Goal: Task Accomplishment & Management: Use online tool/utility

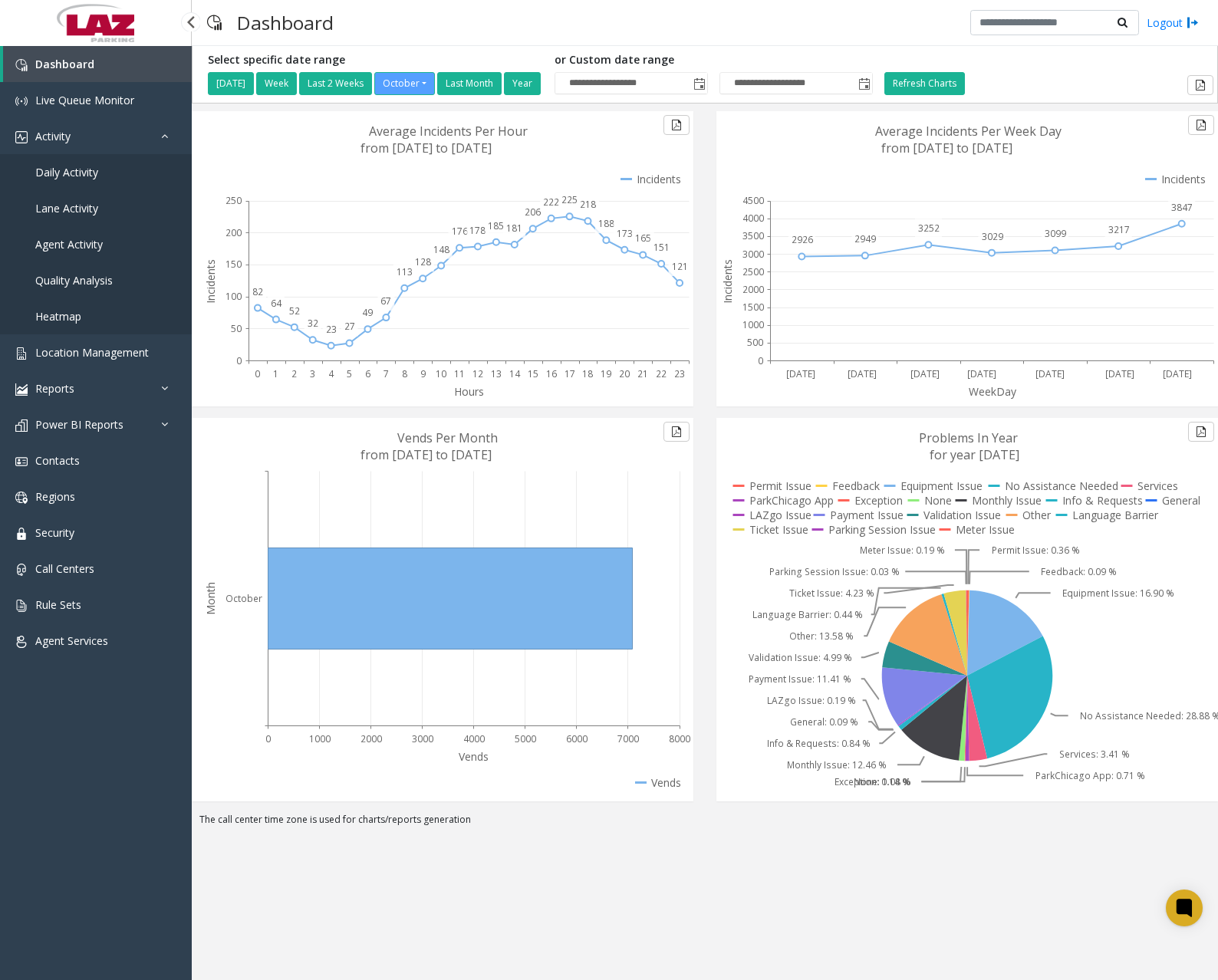
click at [78, 164] on link "Daily Activity" at bounding box center [96, 172] width 192 height 36
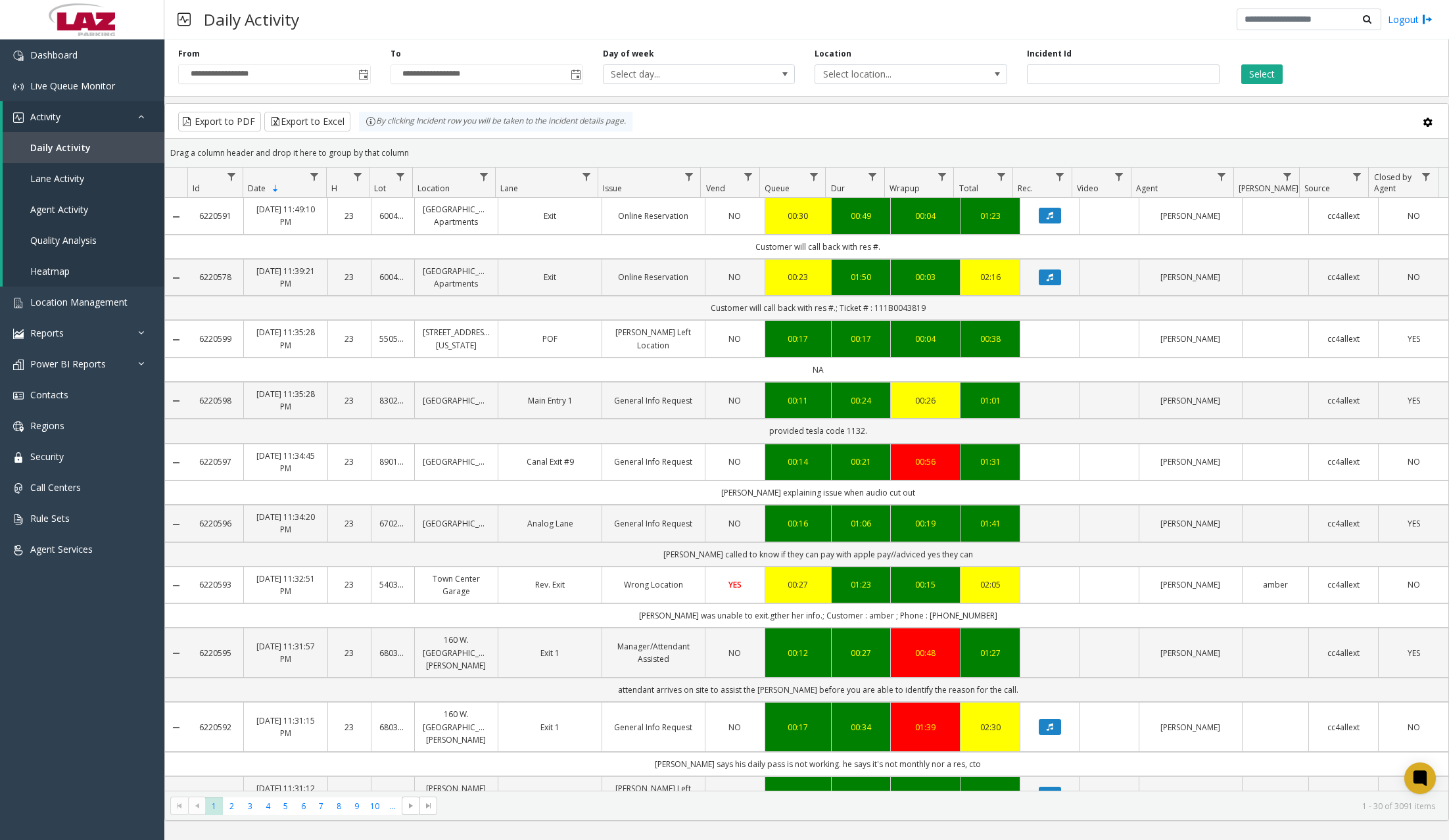
scroll to position [132, 0]
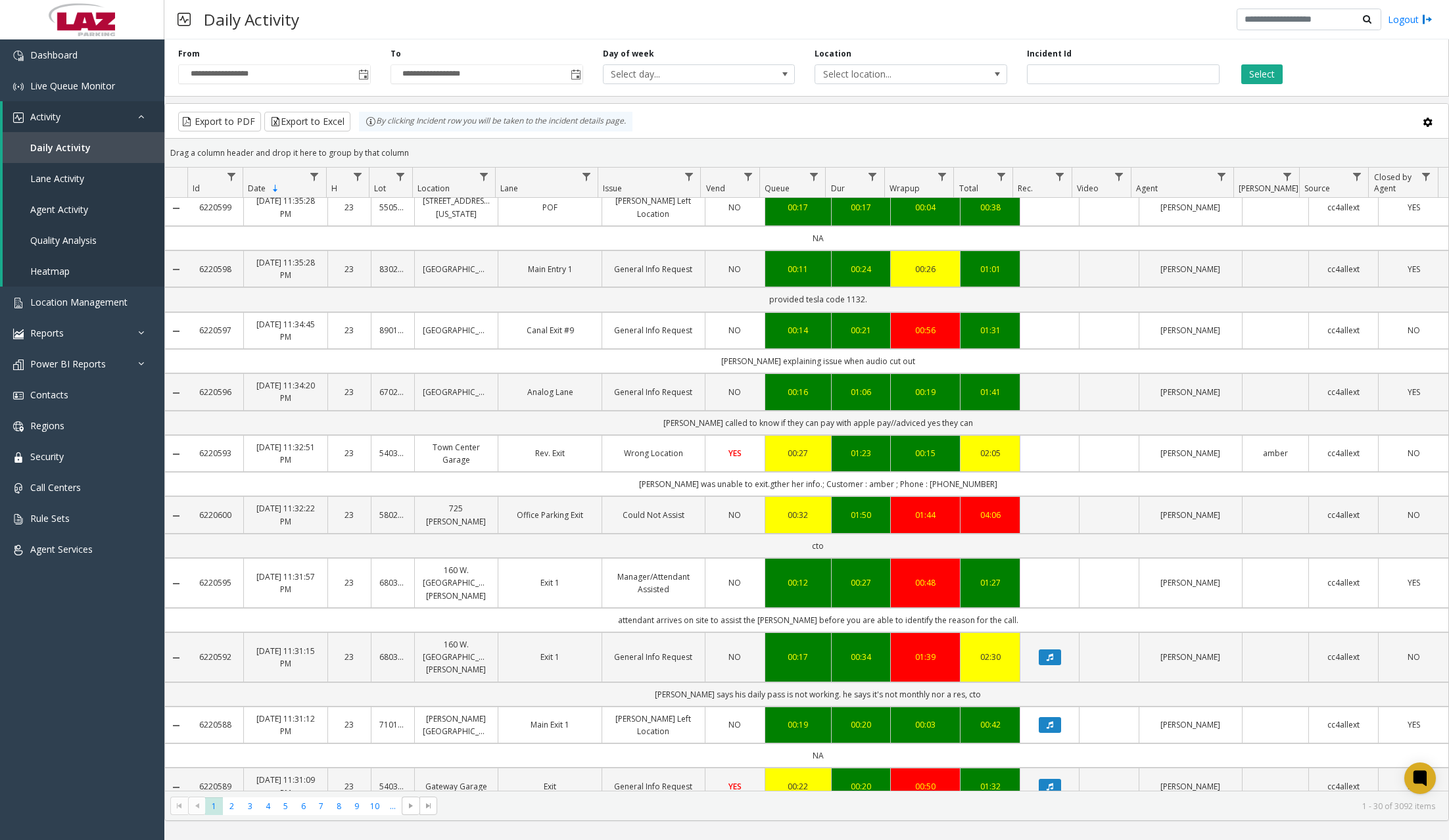
click at [737, 28] on div "Daily Activity Logout" at bounding box center [807, 19] width 1285 height 39
click at [1043, 653] on icon "Data table" at bounding box center [1050, 657] width 6 height 8
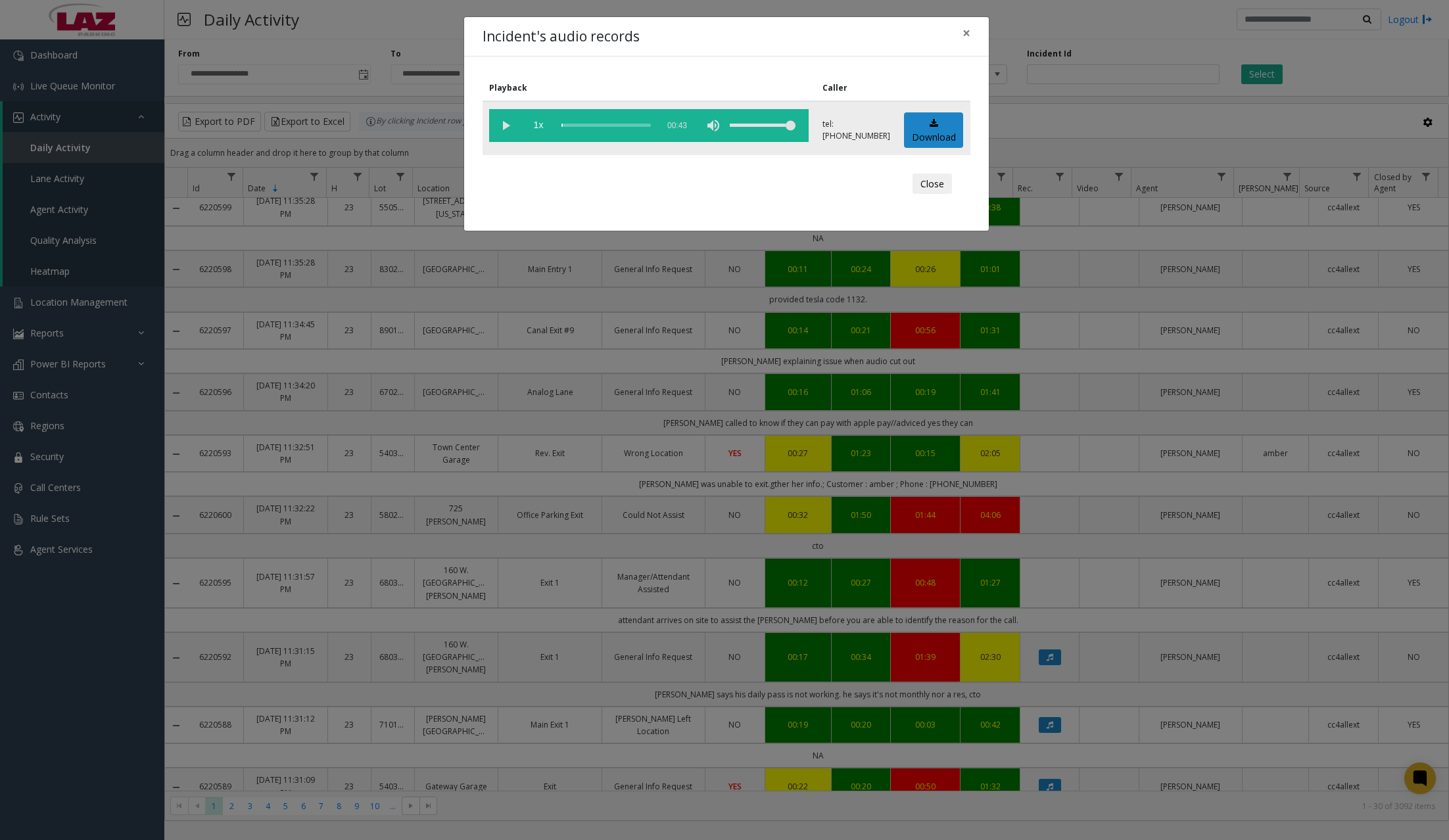
click at [506, 123] on vg-play-pause at bounding box center [506, 125] width 33 height 33
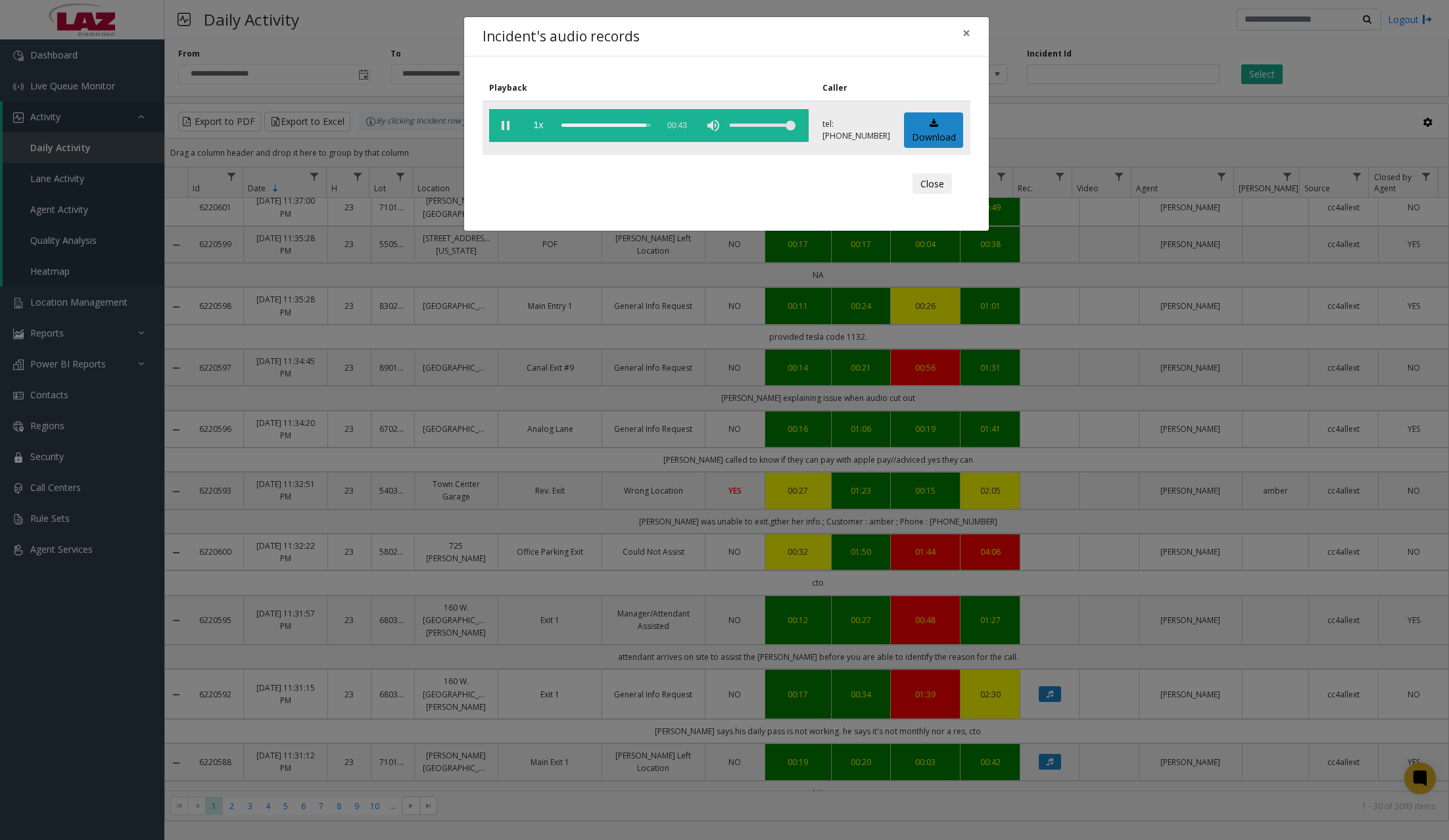
click at [567, 122] on div "scrub bar" at bounding box center [606, 125] width 90 height 33
click at [502, 129] on vg-play-pause at bounding box center [506, 125] width 33 height 33
click at [707, 32] on div "Incident's audio records ×" at bounding box center [726, 37] width 525 height 40
click at [965, 35] on span "×" at bounding box center [966, 33] width 8 height 19
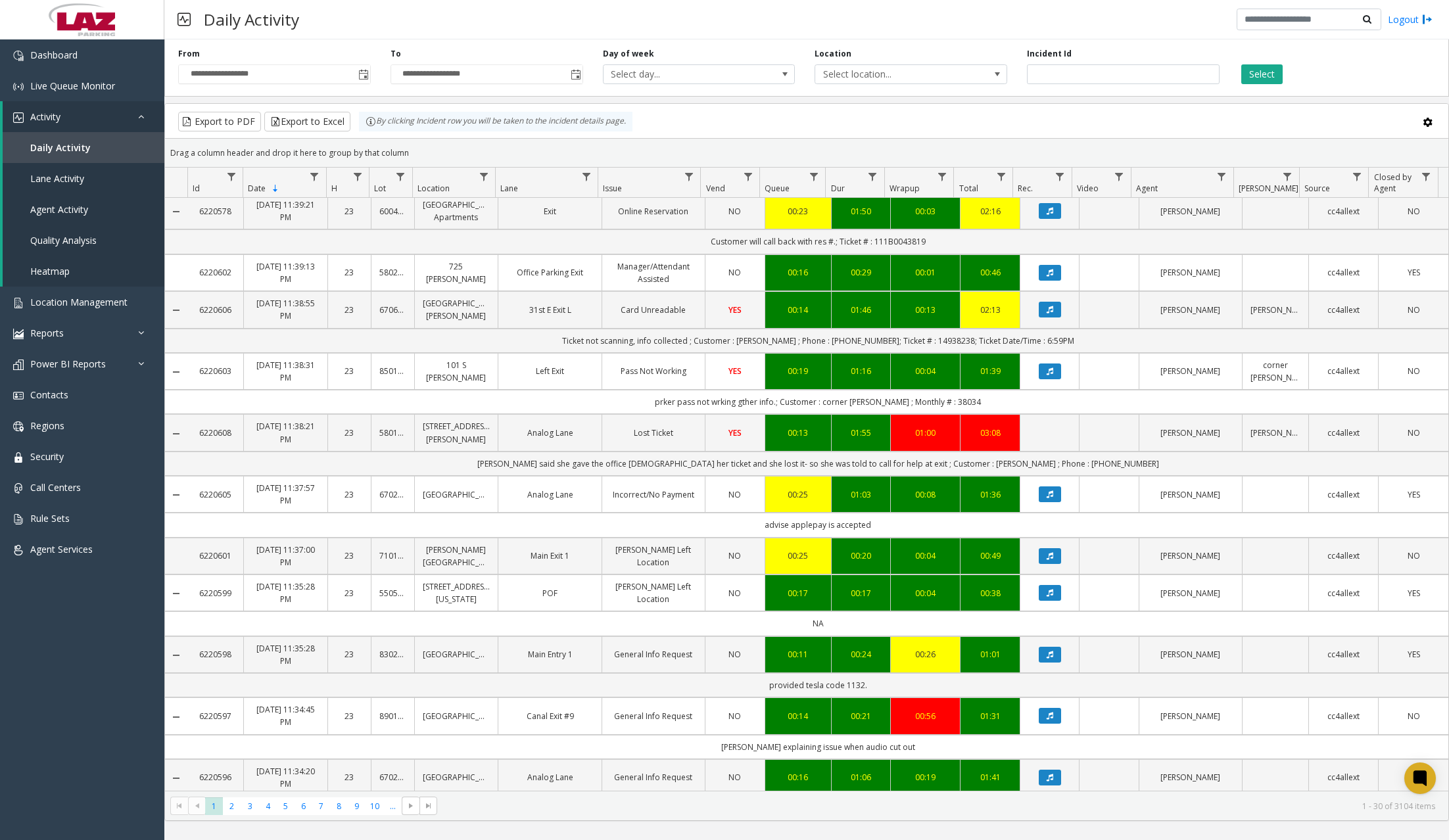
scroll to position [0, 0]
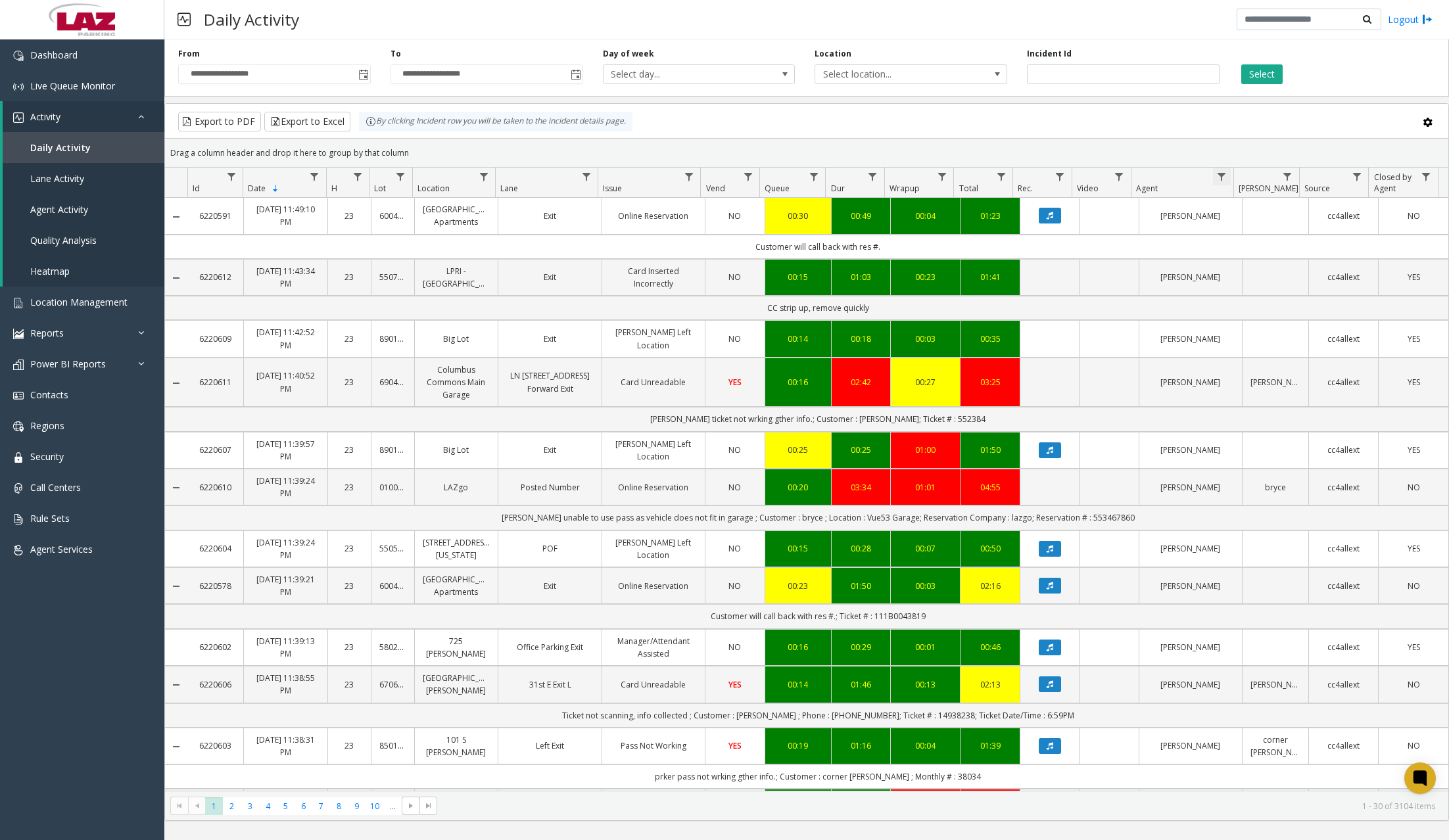
click at [1043, 177] on span "Data table" at bounding box center [1221, 177] width 11 height 11
click at [1043, 238] on input "Agent Filter" at bounding box center [1278, 233] width 112 height 22
type input "****"
click at [1043, 352] on button "Filter" at bounding box center [1307, 355] width 54 height 29
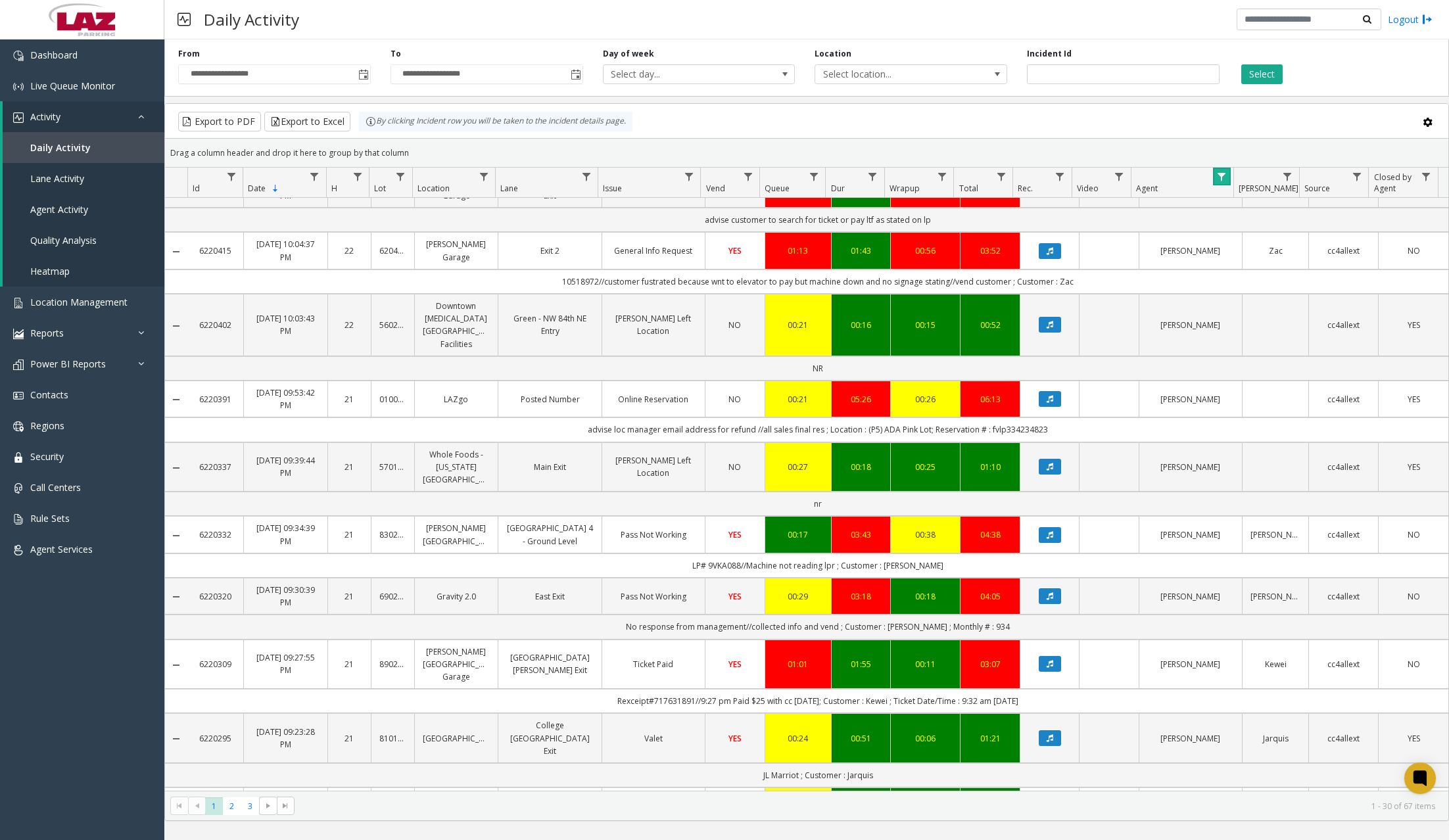
scroll to position [723, 0]
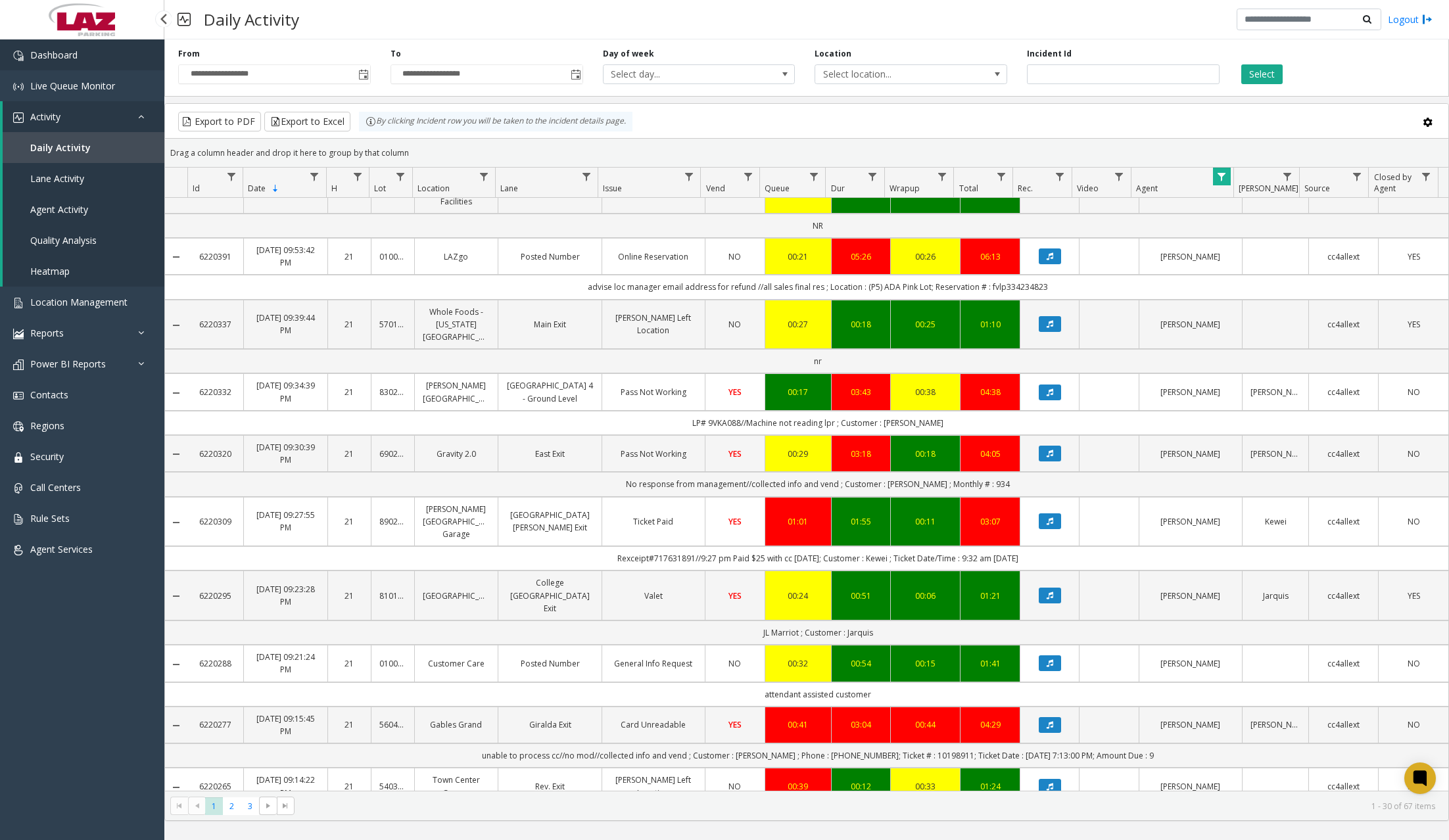
click at [44, 51] on span "Dashboard" at bounding box center [53, 55] width 47 height 13
